Goal: Task Accomplishment & Management: Manage account settings

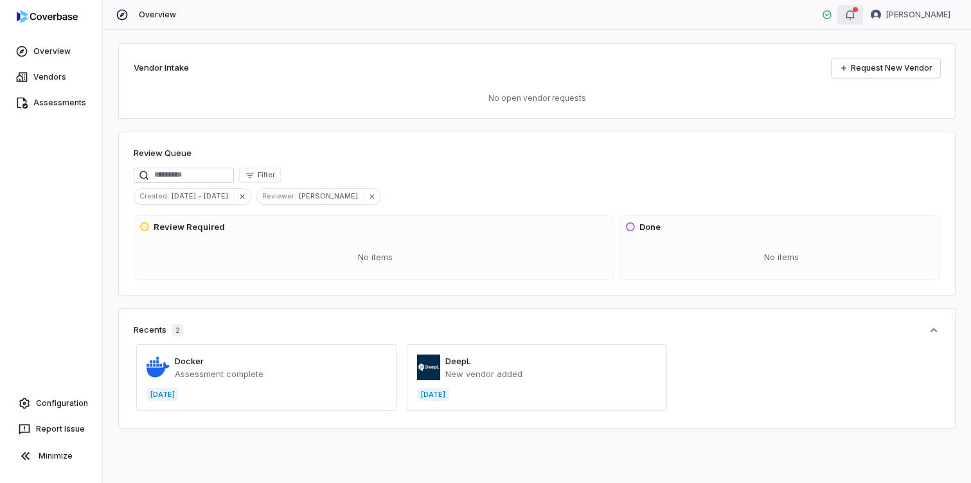
click at [855, 13] on icon "button" at bounding box center [850, 15] width 10 height 10
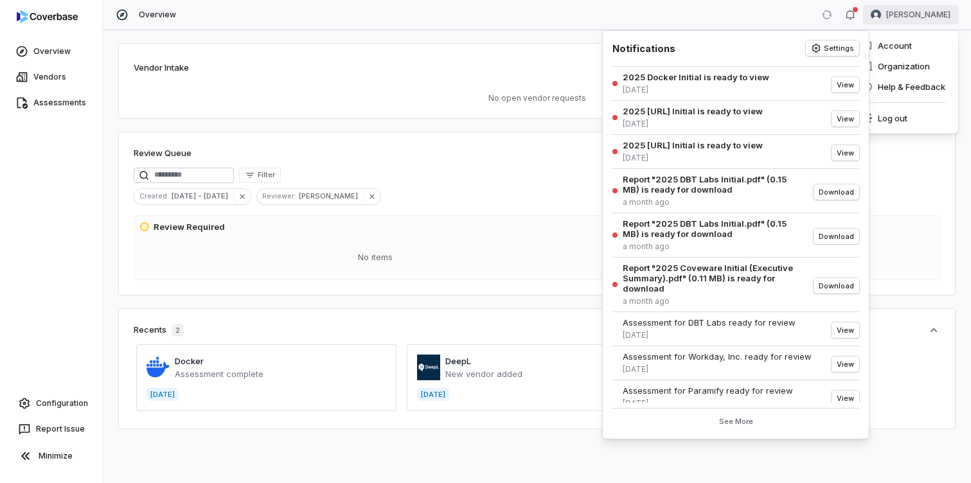
click at [897, 17] on html "Overview Vendors Assessments Configuration Report Issue Minimize Overview [PERS…" at bounding box center [485, 241] width 971 height 483
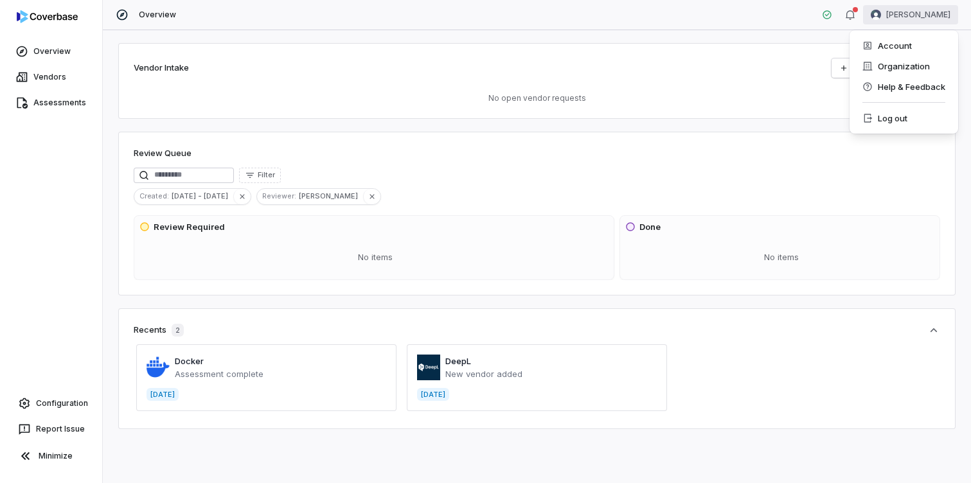
click at [788, 18] on html "Overview Vendors Assessments Configuration Report Issue Minimize Overview Kim K…" at bounding box center [485, 241] width 971 height 483
click at [311, 31] on div "Vendor Intake Request New Vendor No open vendor requests Review Queue Filter Cr…" at bounding box center [537, 256] width 868 height 453
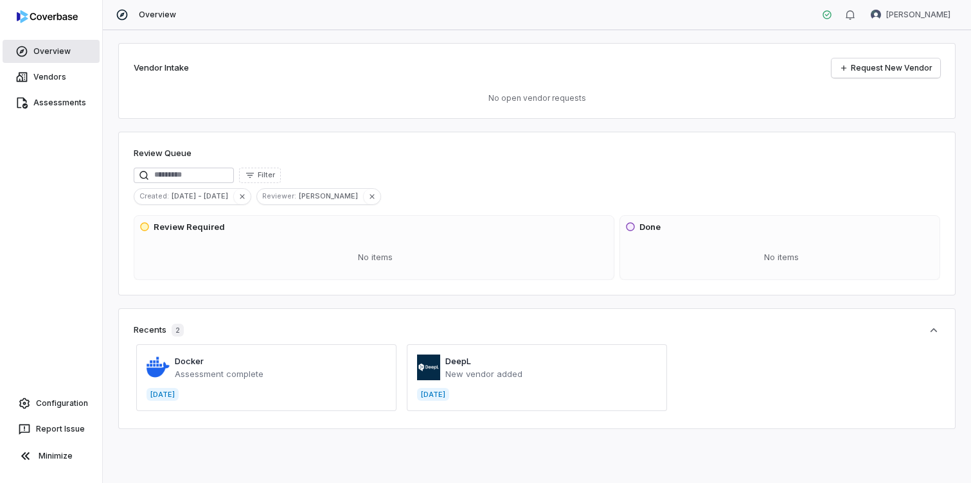
click at [63, 54] on span "Overview" at bounding box center [51, 51] width 37 height 10
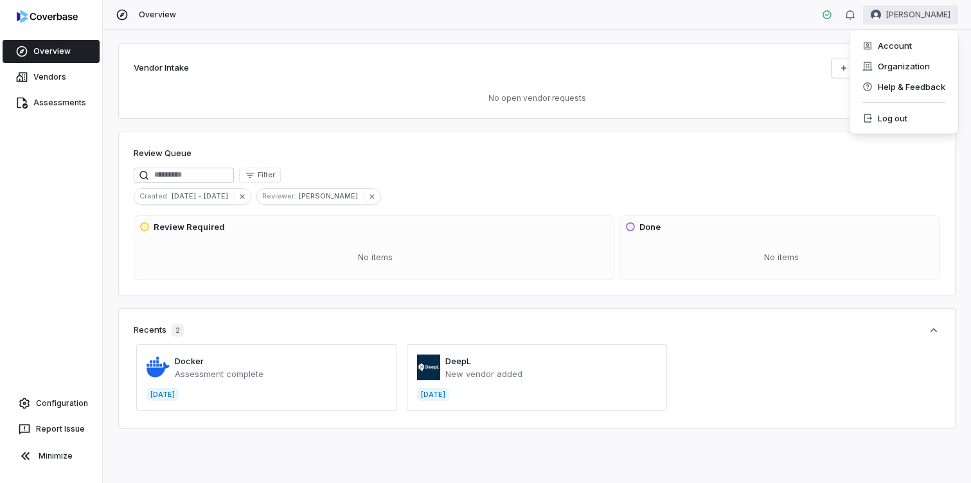
click at [919, 19] on html "Overview Vendors Assessments Configuration Report Issue Minimize Overview Kim K…" at bounding box center [485, 241] width 971 height 483
click at [898, 119] on div "Log out" at bounding box center [904, 118] width 98 height 21
